Goal: Task Accomplishment & Management: Use online tool/utility

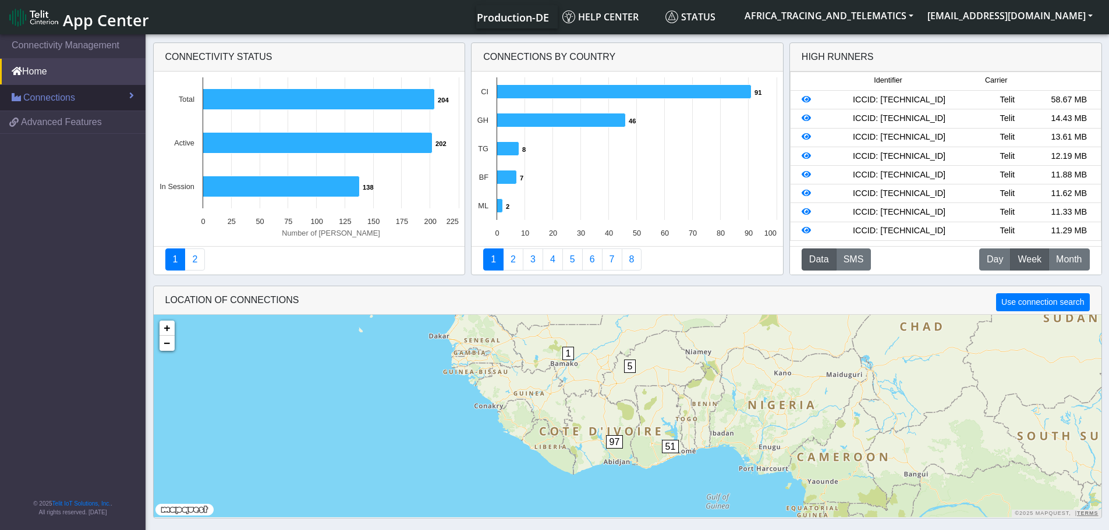
click at [66, 97] on span "Connections" at bounding box center [49, 98] width 52 height 14
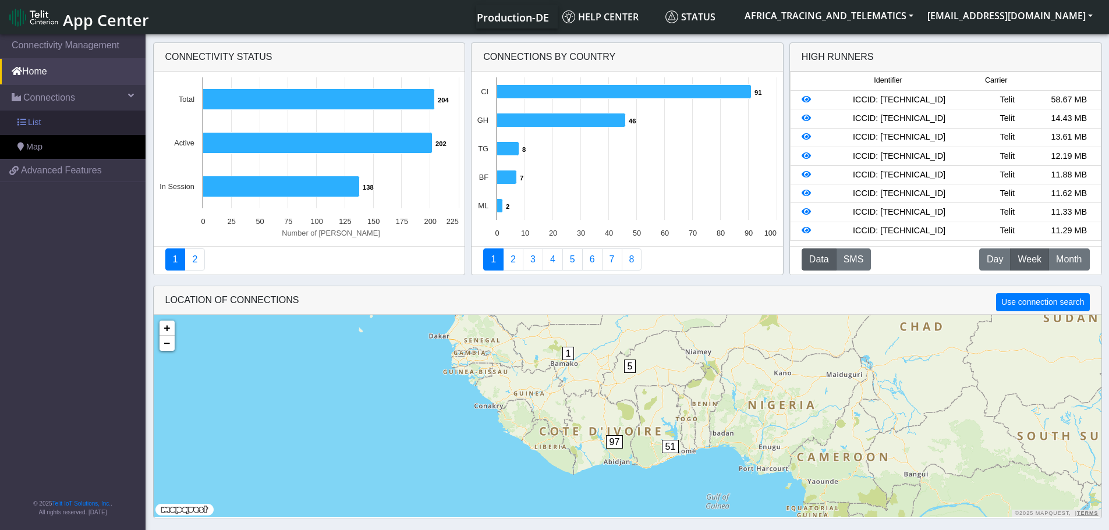
click at [54, 123] on link "List" at bounding box center [73, 123] width 146 height 24
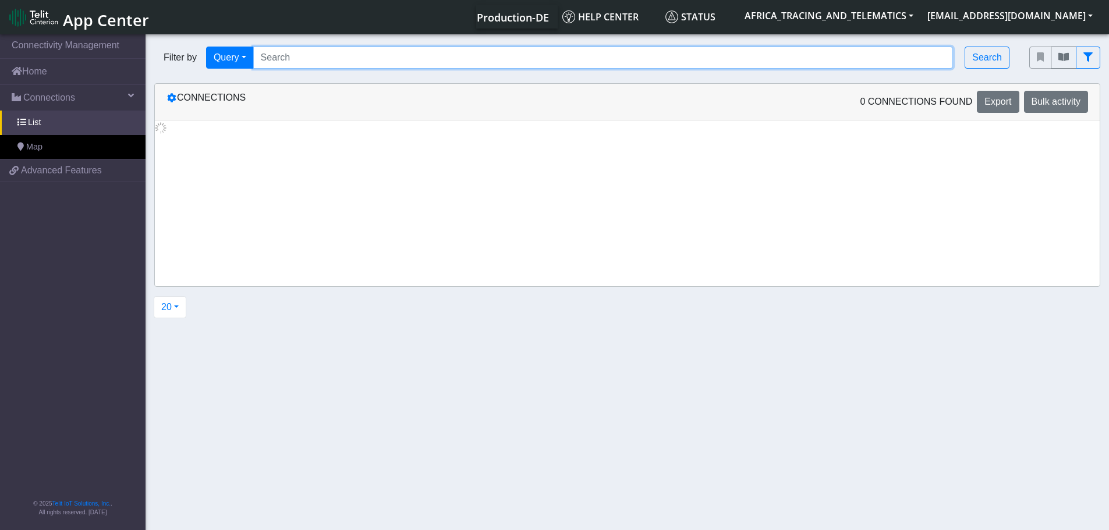
click at [298, 61] on input "Search..." at bounding box center [603, 58] width 701 height 22
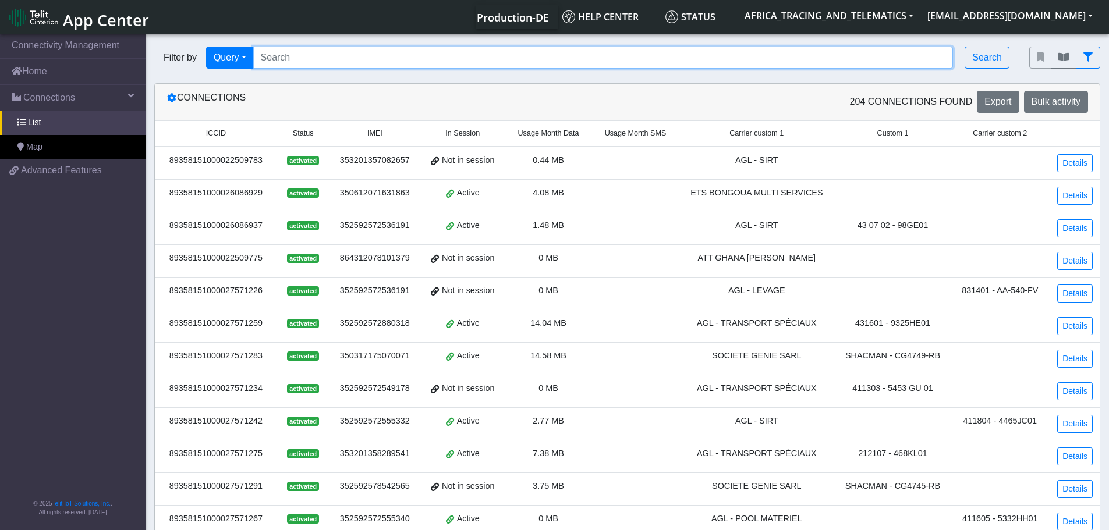
paste input "89358151000030520236"
type input "89358151000030520236"
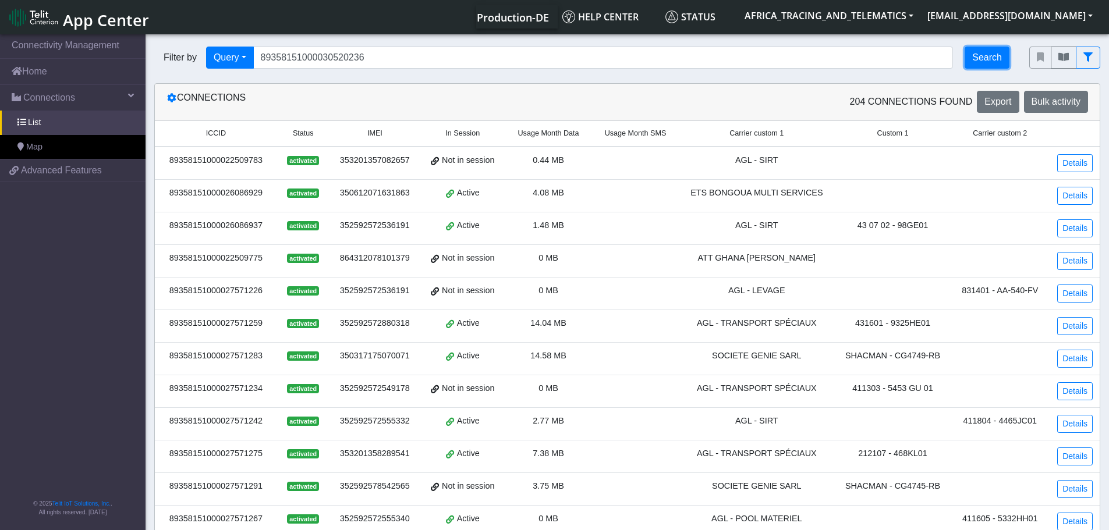
click at [993, 59] on button "Search" at bounding box center [987, 58] width 45 height 22
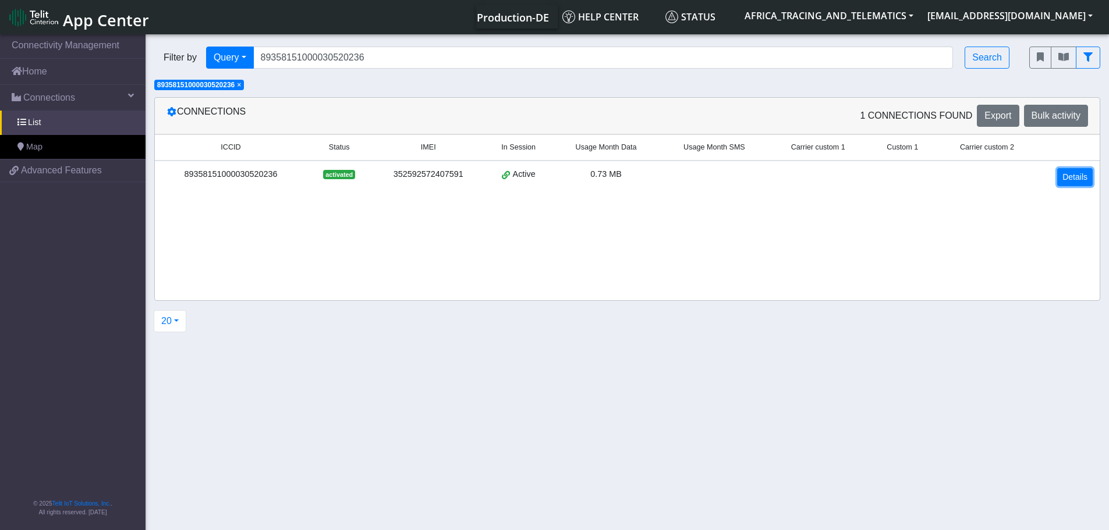
click at [1070, 178] on link "Details" at bounding box center [1075, 177] width 36 height 18
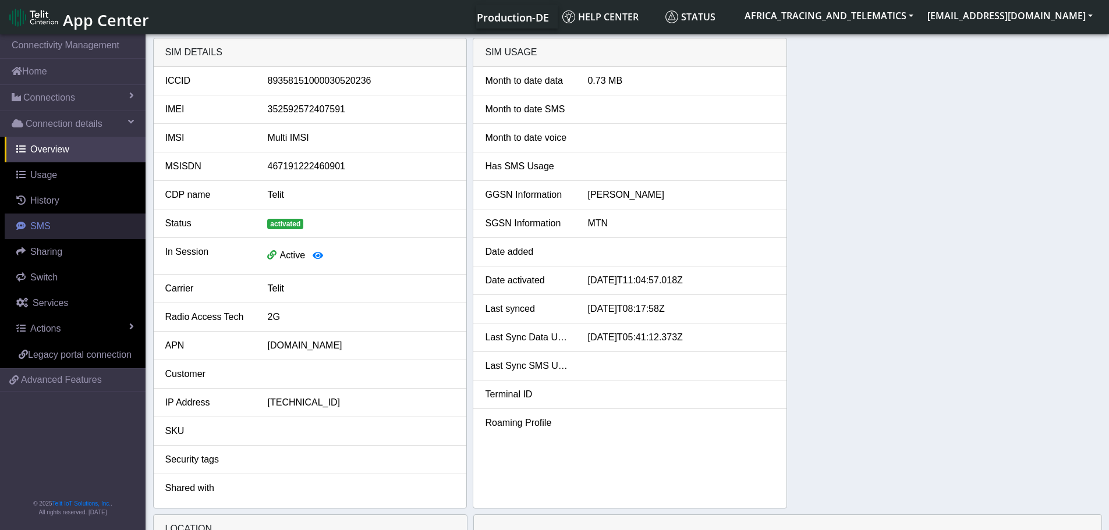
click at [31, 220] on link "SMS" at bounding box center [75, 227] width 141 height 26
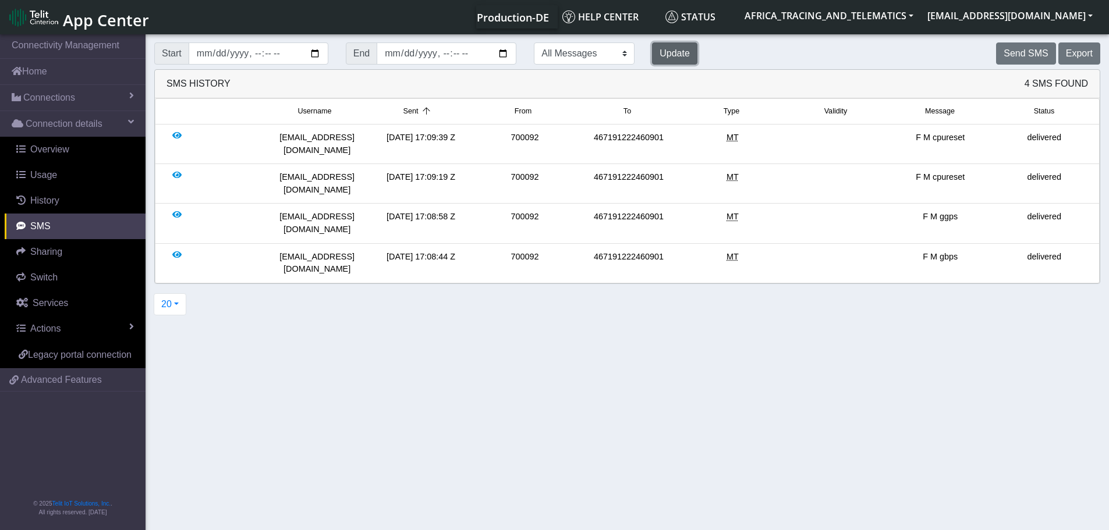
click at [652, 54] on button "Update" at bounding box center [674, 54] width 45 height 22
click at [1028, 52] on button "Send SMS" at bounding box center [1025, 54] width 59 height 22
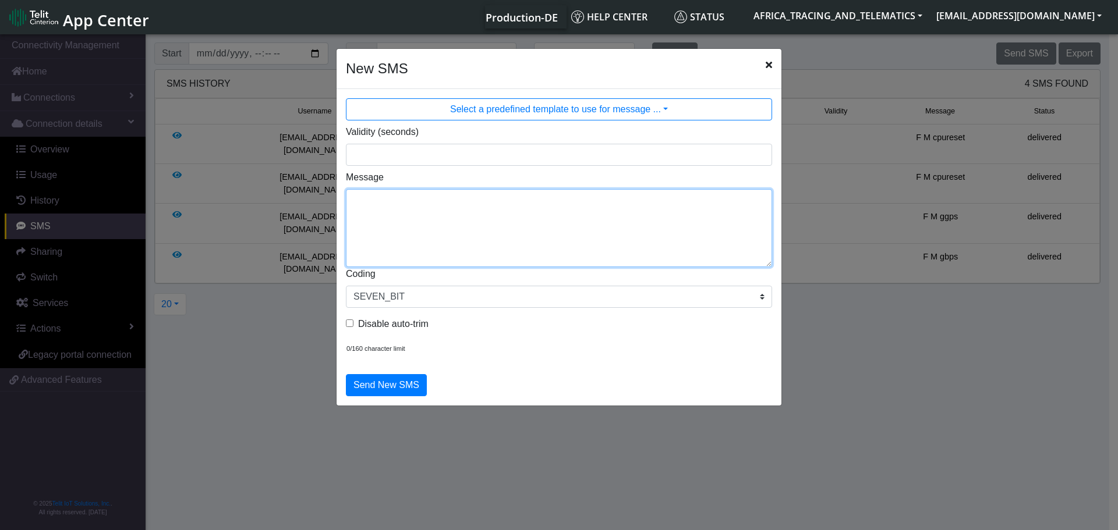
click at [514, 243] on textarea "Message" at bounding box center [559, 228] width 426 height 78
type textarea "F M cpureset"
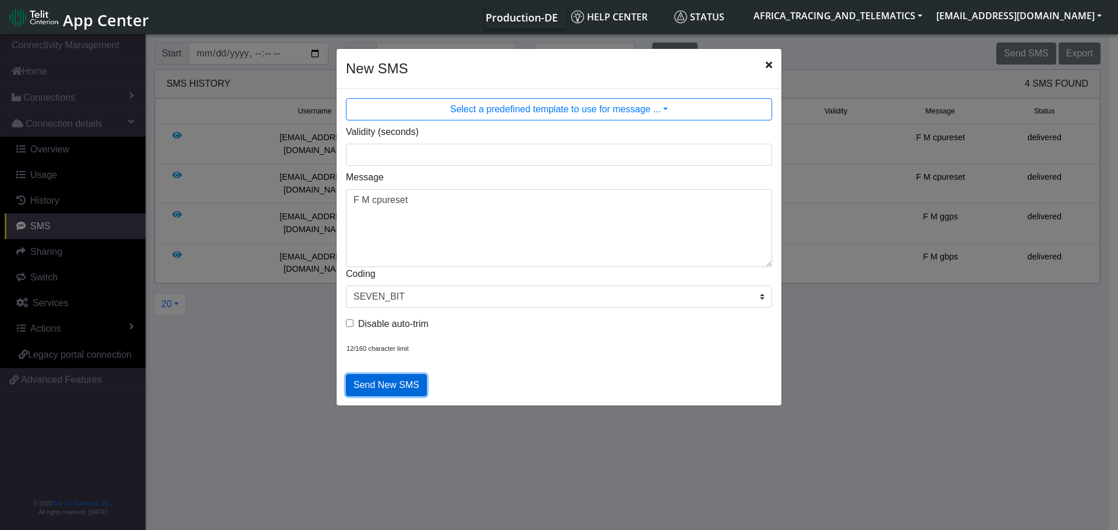
click at [375, 382] on button "Send New SMS" at bounding box center [386, 385] width 81 height 22
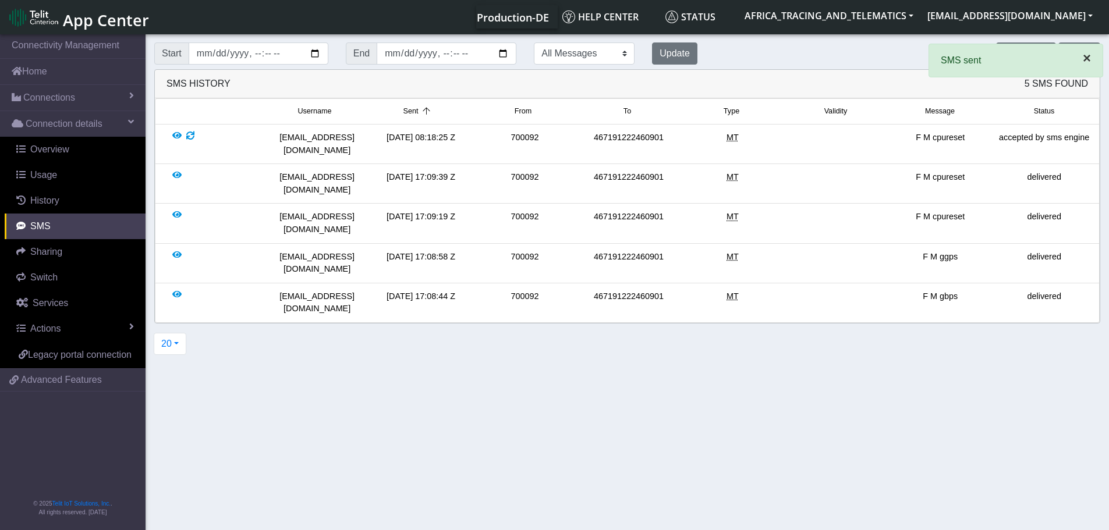
click at [1085, 58] on span "×" at bounding box center [1087, 58] width 8 height 16
click at [1052, 55] on button "Send SMS" at bounding box center [1025, 54] width 59 height 22
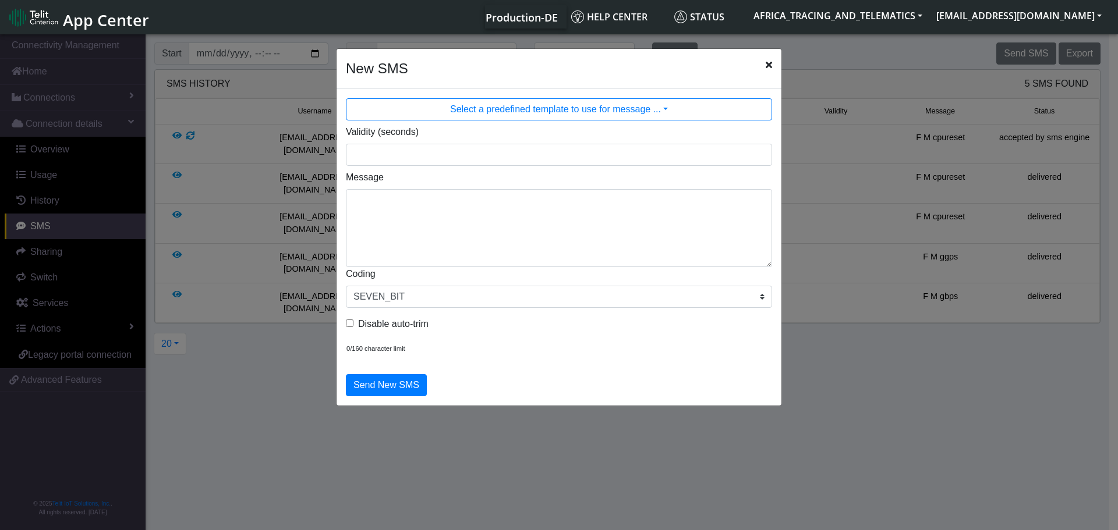
click at [772, 65] on icon "Close" at bounding box center [769, 64] width 6 height 9
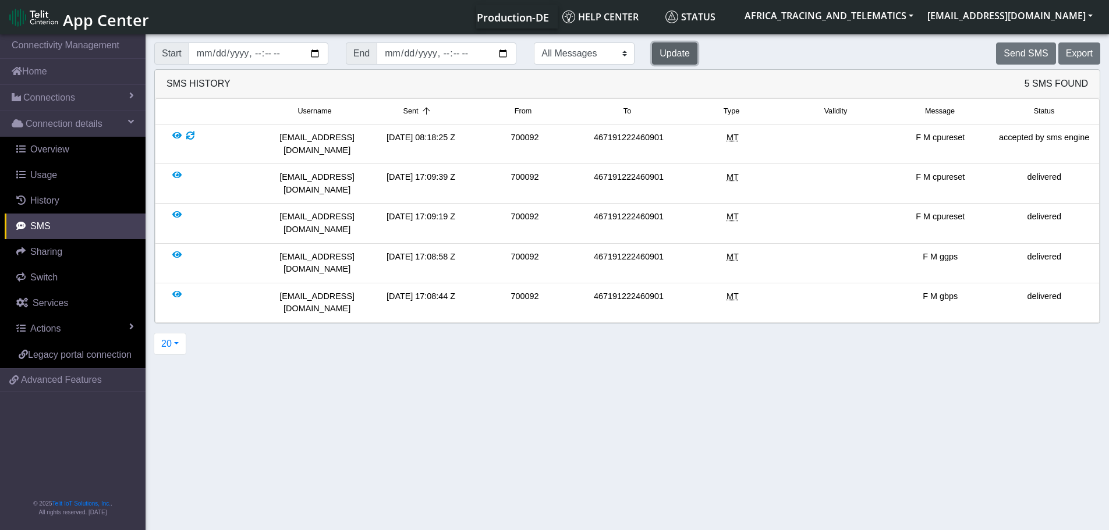
click at [652, 54] on button "Update" at bounding box center [674, 54] width 45 height 22
drag, startPoint x: 1024, startPoint y: 140, endPoint x: 1117, endPoint y: 148, distance: 93.5
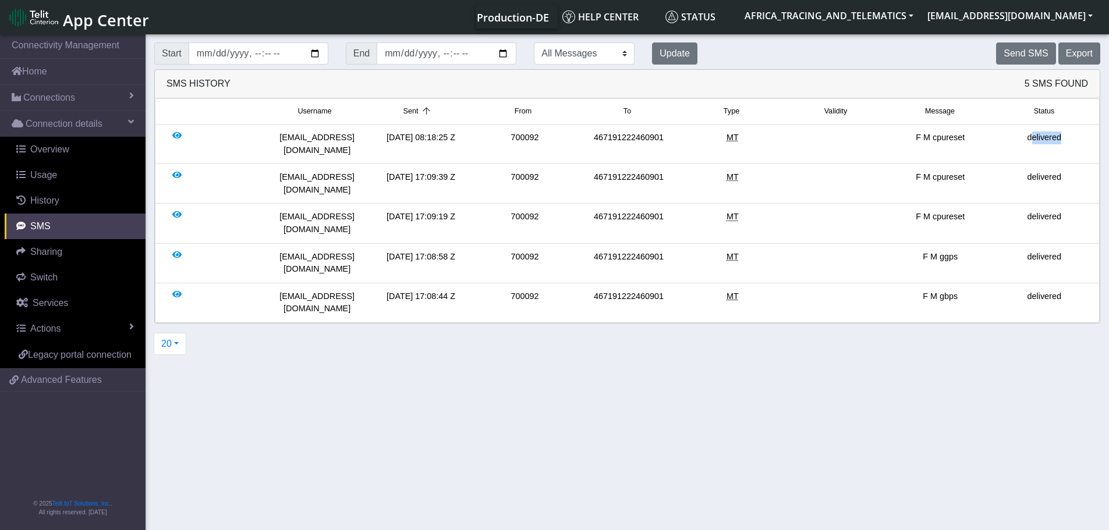
click at [1096, 146] on li "[EMAIL_ADDRESS][DOMAIN_NAME] [DATE] 08:18:25 Z 700092 467191222460901 MT F M cp…" at bounding box center [627, 145] width 945 height 40
